Goal: Contribute content: Add original content to the website for others to see

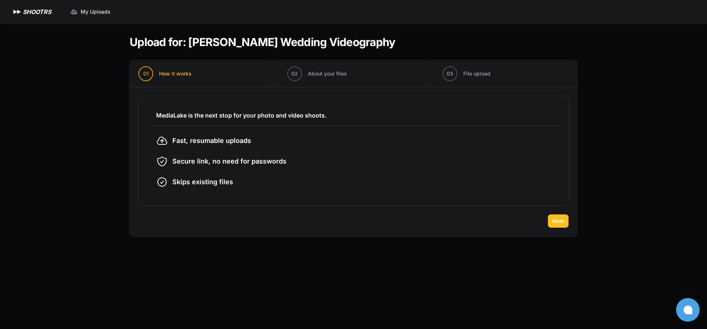
click at [560, 219] on span "Next" at bounding box center [559, 220] width 12 height 7
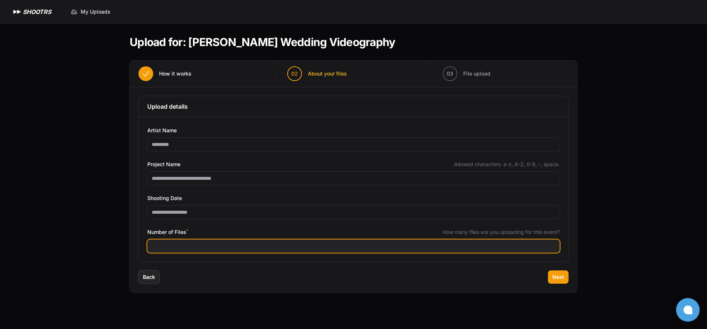
click at [197, 249] on input "Number of Files *" at bounding box center [353, 245] width 413 height 13
click at [162, 245] on input "Number of Files *" at bounding box center [353, 245] width 413 height 13
type input "***"
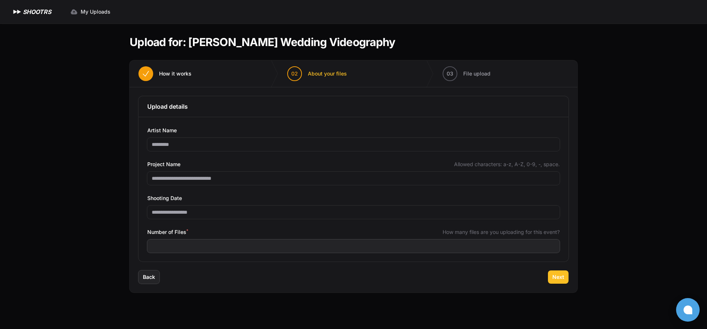
click at [560, 280] on span "Next" at bounding box center [559, 276] width 12 height 7
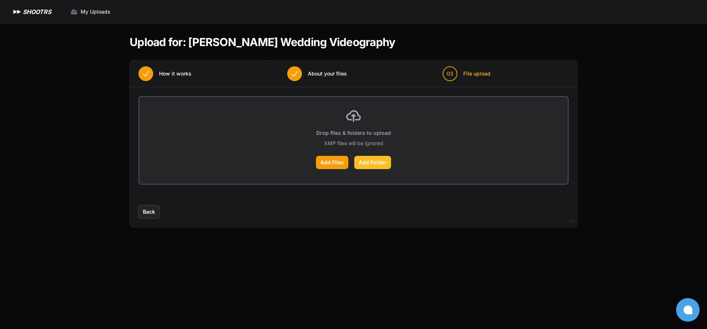
click at [377, 165] on label "Add Folder" at bounding box center [372, 162] width 37 height 13
click at [0, 0] on input "Add Folder" at bounding box center [0, 0] width 0 height 0
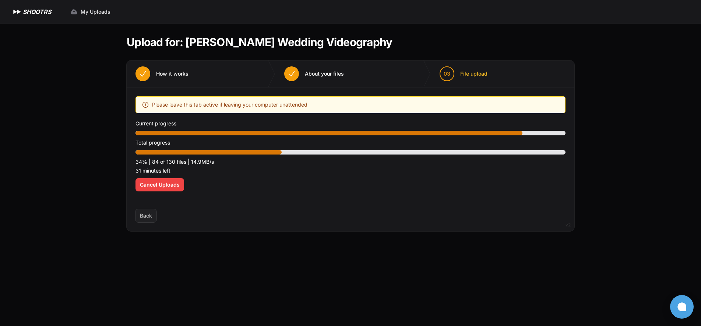
click at [60, 161] on div "Expand sidebar Collapse sidebar SHOOTRS SHOOTRS My Uploads" at bounding box center [350, 163] width 701 height 326
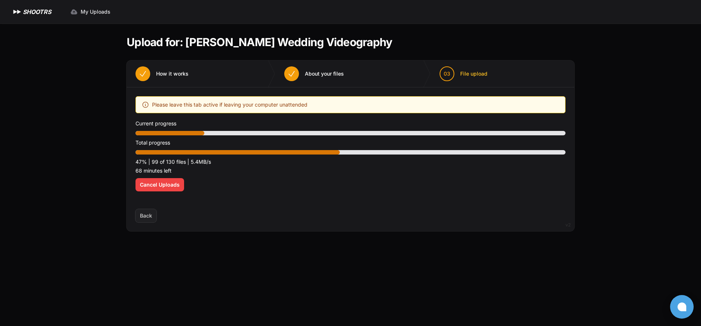
click at [419, 305] on main "Upload for: [PERSON_NAME] Wedding Videography 01 How it works" at bounding box center [351, 175] width 472 height 302
